Goal: Transaction & Acquisition: Purchase product/service

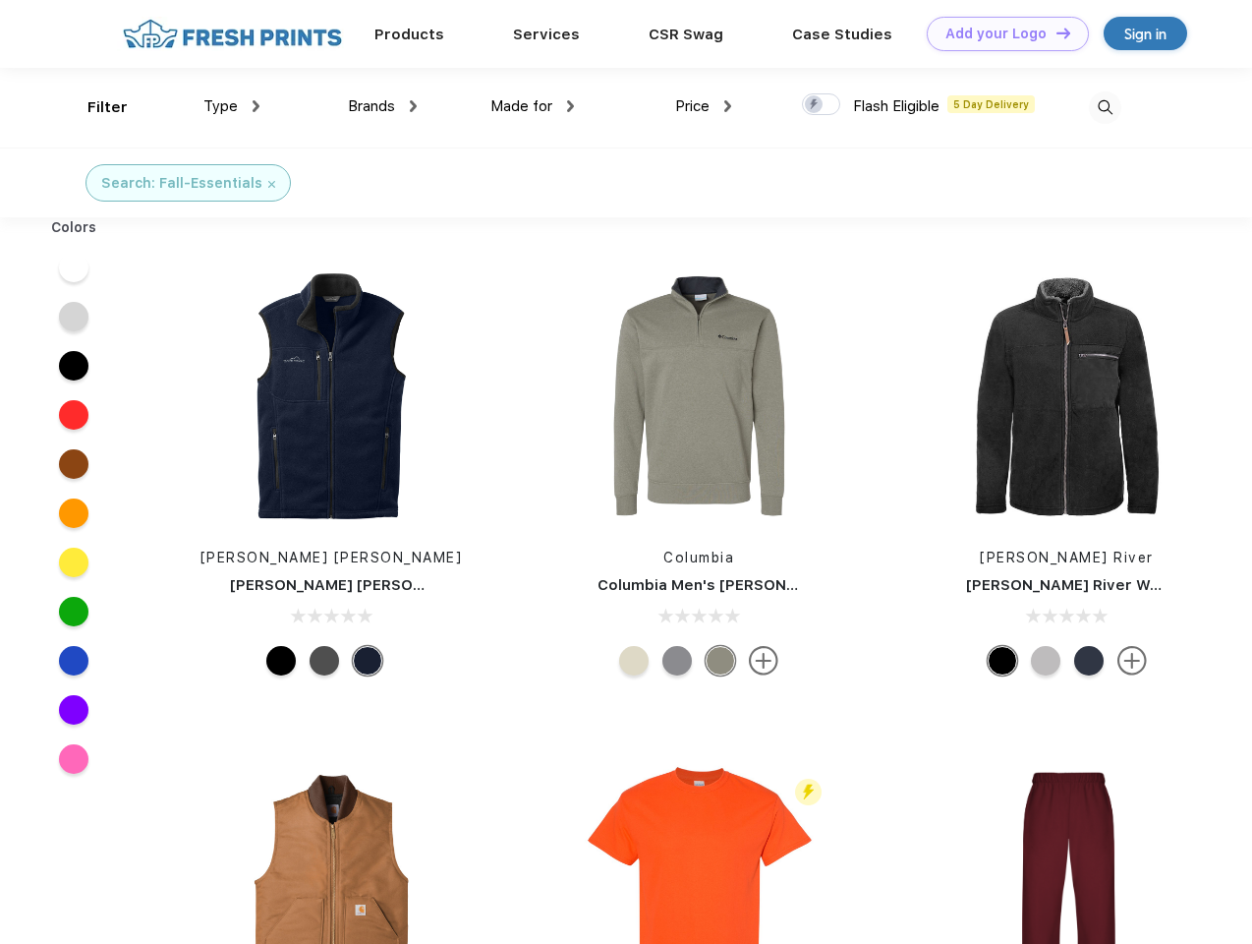
click at [1001, 33] on link "Add your Logo Design Tool" at bounding box center [1008, 34] width 162 height 34
click at [0, 0] on div "Design Tool" at bounding box center [0, 0] width 0 height 0
click at [1055, 32] on link "Add your Logo Design Tool" at bounding box center [1008, 34] width 162 height 34
click at [94, 107] on div "Filter" at bounding box center [107, 107] width 40 height 23
click at [232, 106] on span "Type" at bounding box center [220, 106] width 34 height 18
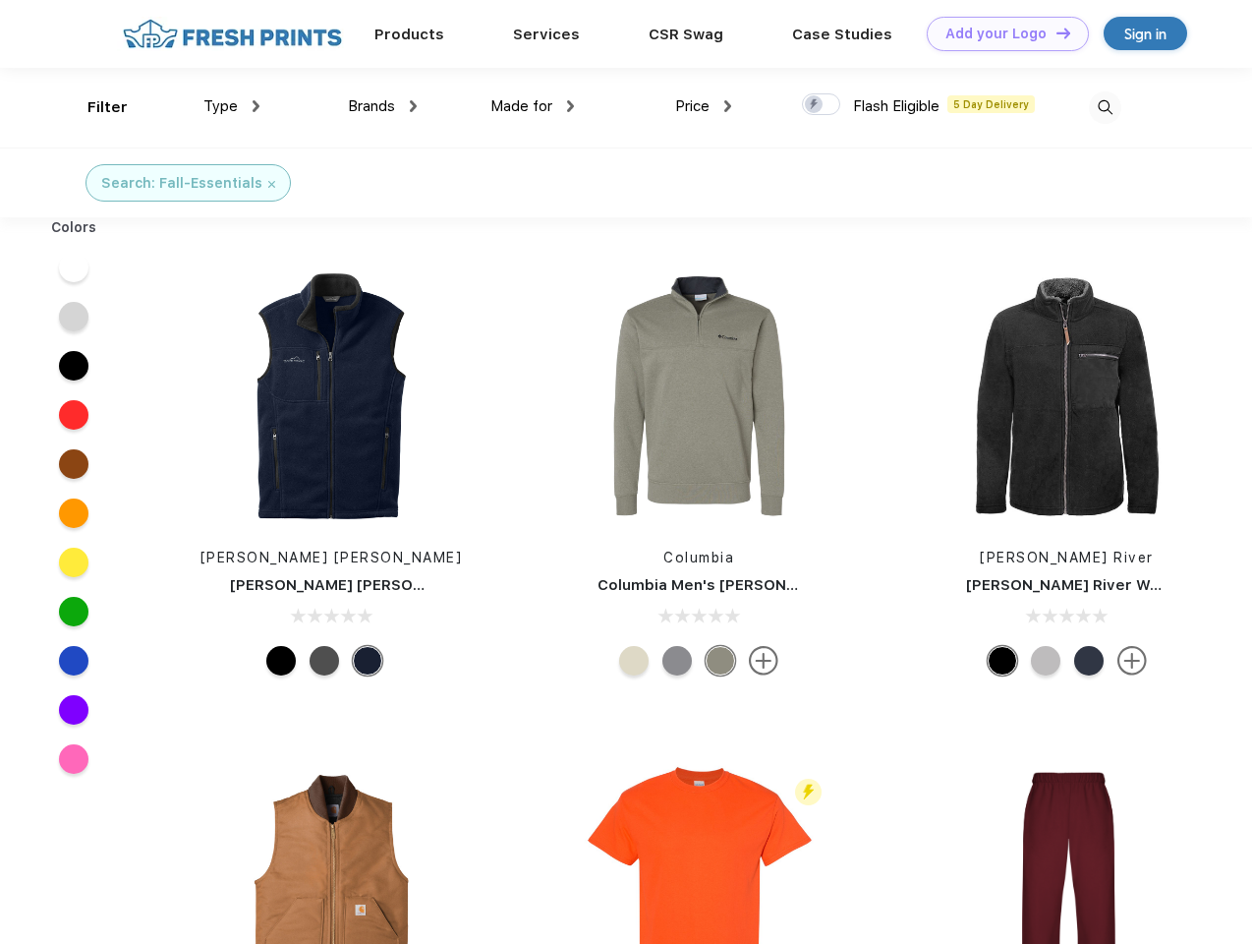
click at [382, 106] on span "Brands" at bounding box center [371, 106] width 47 height 18
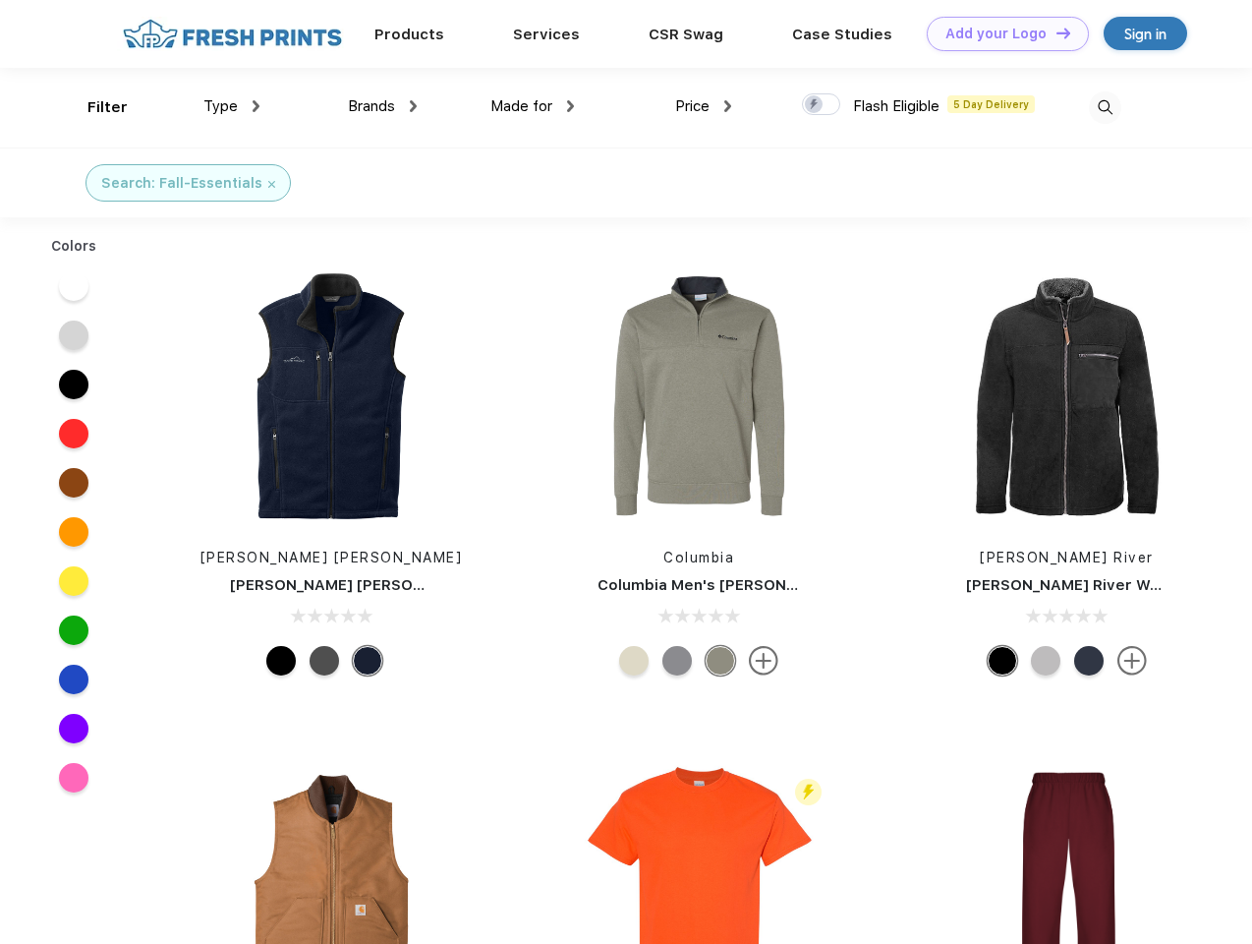
click at [533, 106] on span "Made for" at bounding box center [521, 106] width 62 height 18
click at [704, 106] on span "Price" at bounding box center [692, 106] width 34 height 18
click at [822, 105] on div at bounding box center [821, 104] width 38 height 22
click at [815, 105] on input "checkbox" at bounding box center [808, 98] width 13 height 13
click at [1105, 107] on img at bounding box center [1105, 107] width 32 height 32
